Goal: Task Accomplishment & Management: Manage account settings

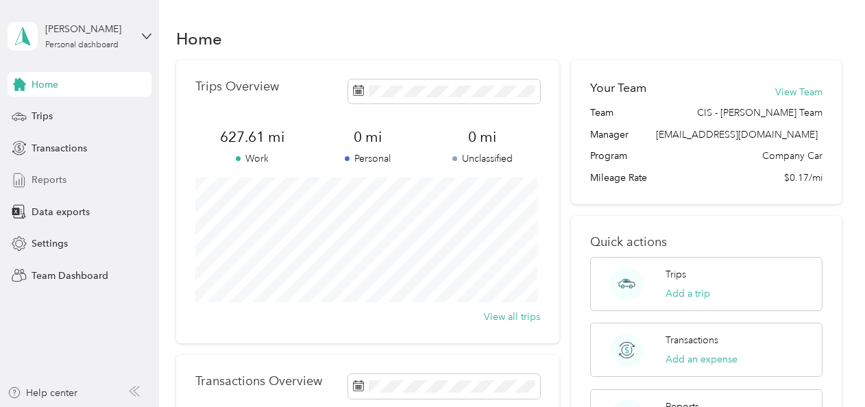
click at [60, 180] on span "Reports" at bounding box center [49, 180] width 35 height 14
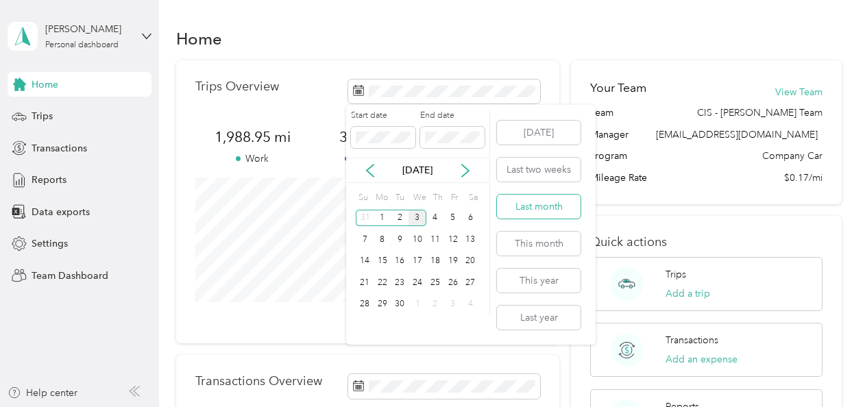
click at [541, 208] on button "Last month" at bounding box center [539, 207] width 84 height 24
